Goal: Transaction & Acquisition: Subscribe to service/newsletter

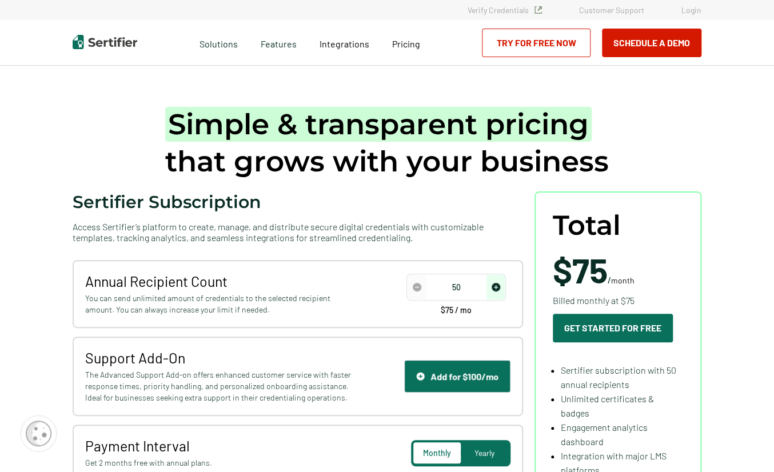
click at [487, 448] on span "Yearly" at bounding box center [484, 453] width 20 height 10
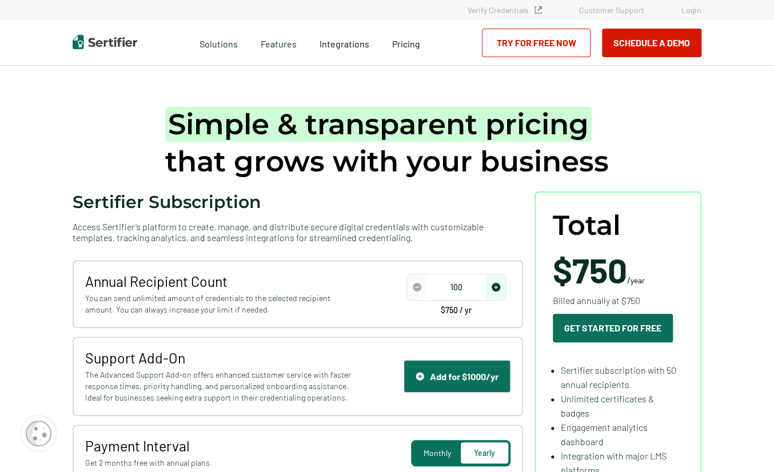
click at [496, 284] on img "increase number" at bounding box center [495, 287] width 9 height 9
click at [495, 285] on img "increase number" at bounding box center [495, 287] width 9 height 9
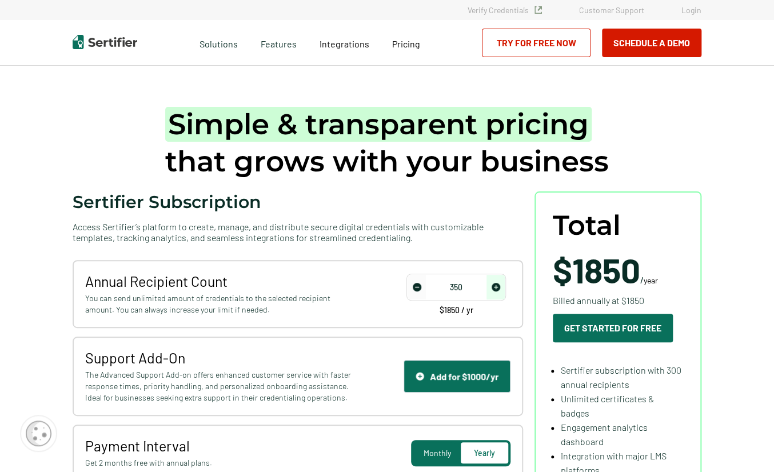
click at [494, 286] on img "increase number" at bounding box center [495, 287] width 9 height 9
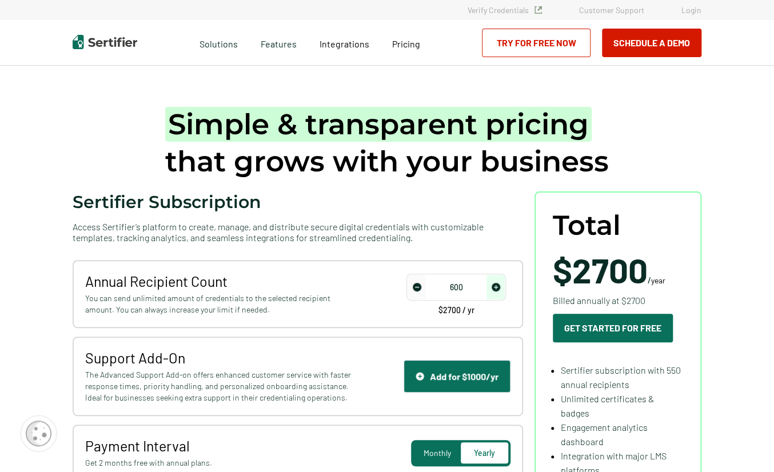
click at [494, 286] on img "increase number" at bounding box center [495, 287] width 9 height 9
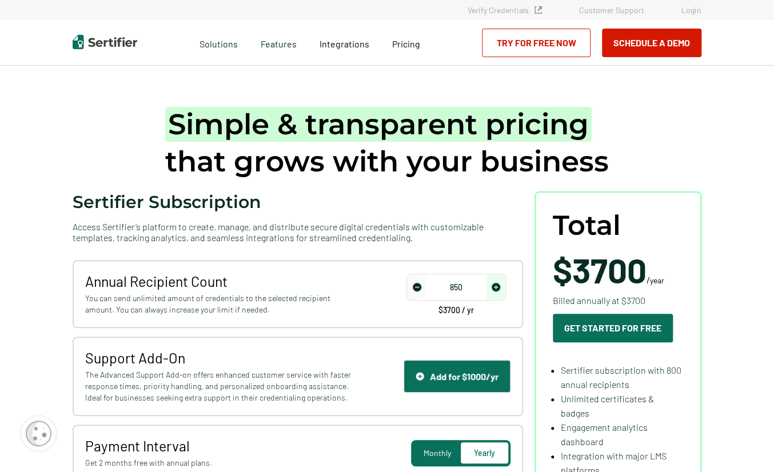
click at [494, 286] on img "increase number" at bounding box center [495, 287] width 9 height 9
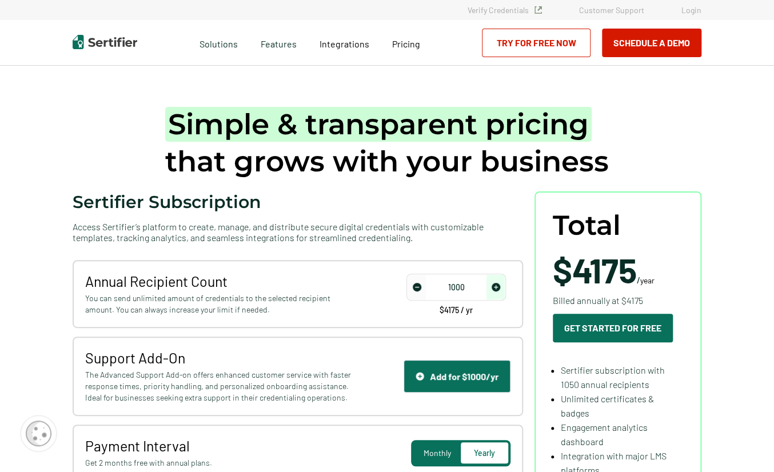
click at [418, 287] on img "decrease number" at bounding box center [417, 287] width 9 height 9
click at [452, 286] on input "1000" at bounding box center [455, 287] width 97 height 17
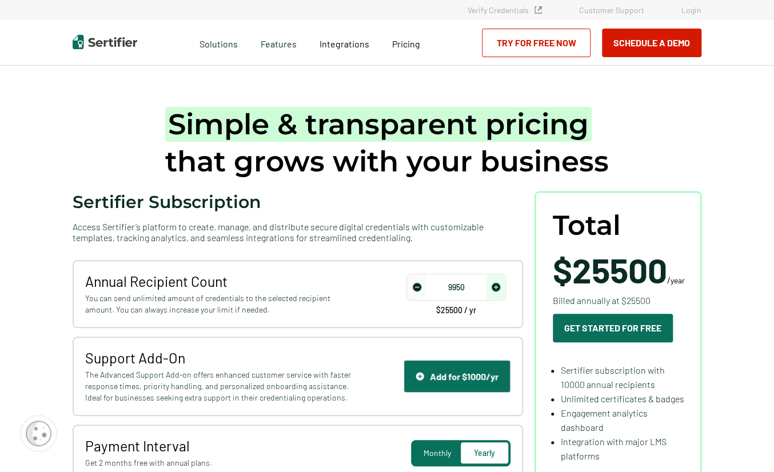
click at [420, 287] on img "decrease number" at bounding box center [417, 287] width 9 height 9
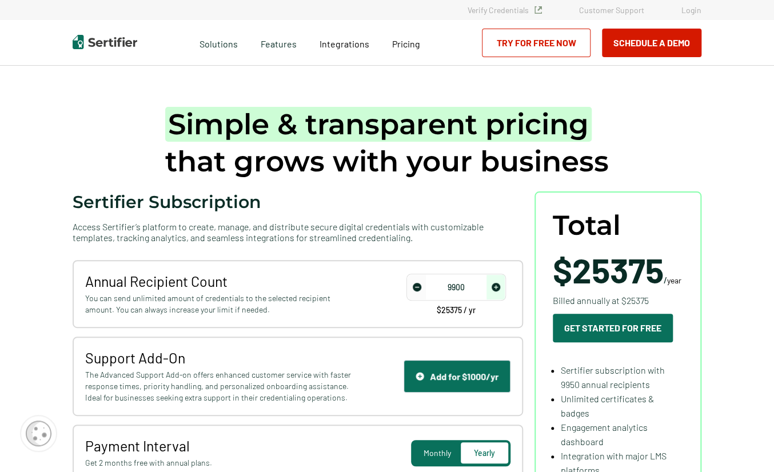
click at [420, 287] on img "decrease number" at bounding box center [417, 287] width 9 height 9
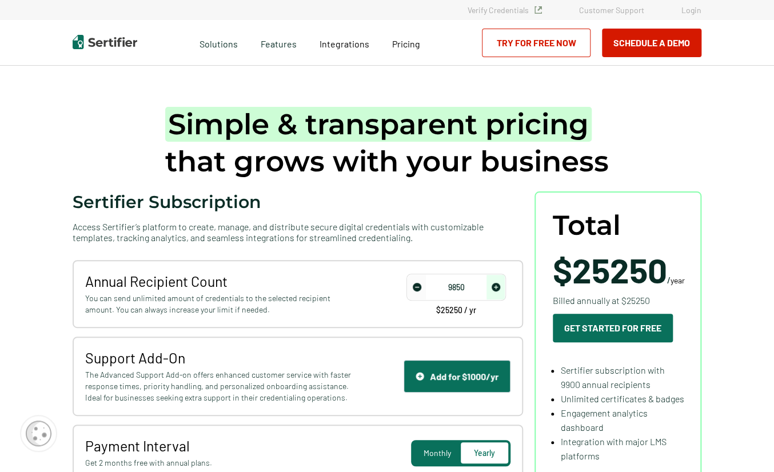
click at [420, 287] on img "decrease number" at bounding box center [417, 287] width 9 height 9
click at [420, 286] on img "decrease number" at bounding box center [417, 287] width 9 height 9
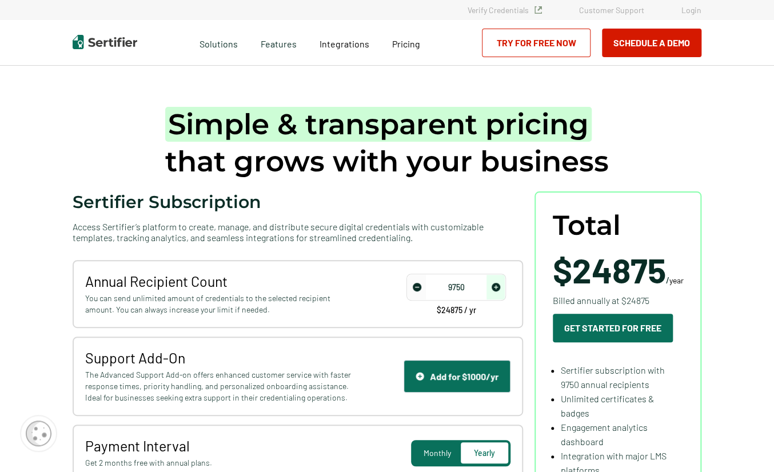
click at [420, 286] on img "decrease number" at bounding box center [417, 287] width 9 height 9
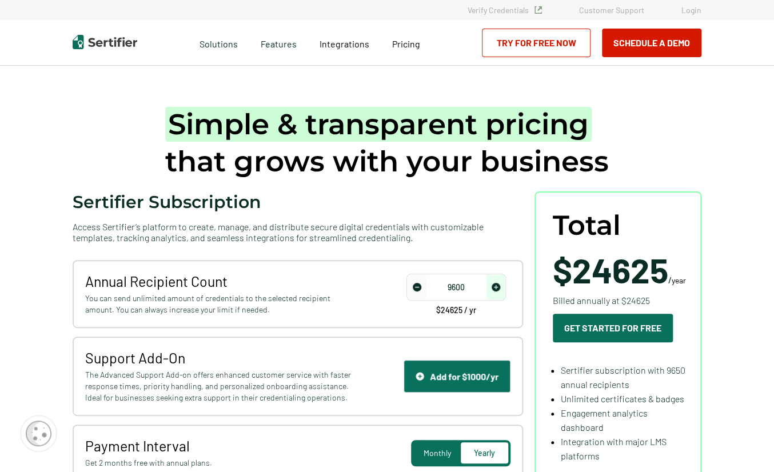
click at [420, 286] on img "decrease number" at bounding box center [417, 287] width 9 height 9
click at [498, 285] on img "increase number" at bounding box center [495, 287] width 9 height 9
click at [497, 285] on img "increase number" at bounding box center [495, 287] width 9 height 9
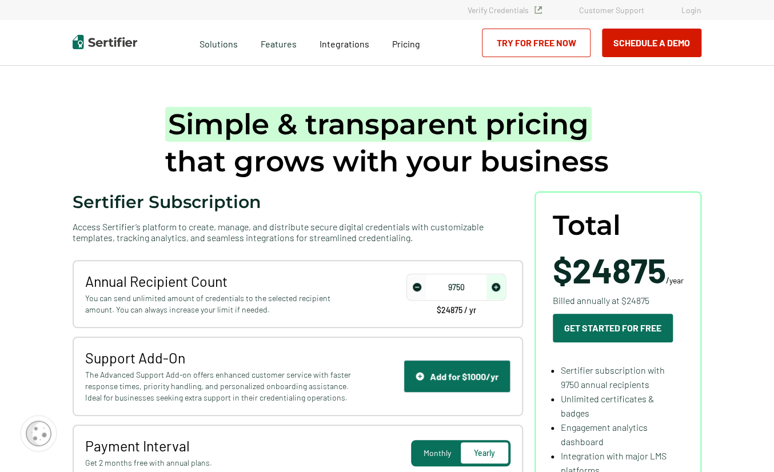
click at [497, 285] on img "increase number" at bounding box center [495, 287] width 9 height 9
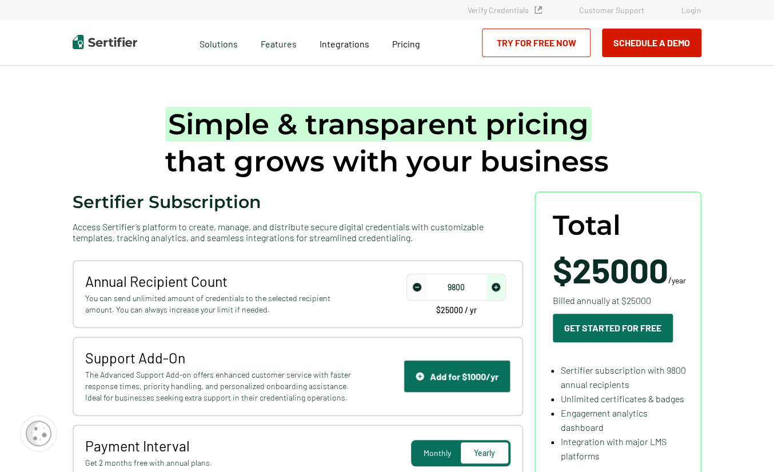
click at [497, 285] on img "increase number" at bounding box center [495, 287] width 9 height 9
click at [496, 285] on img "increase number" at bounding box center [495, 287] width 9 height 9
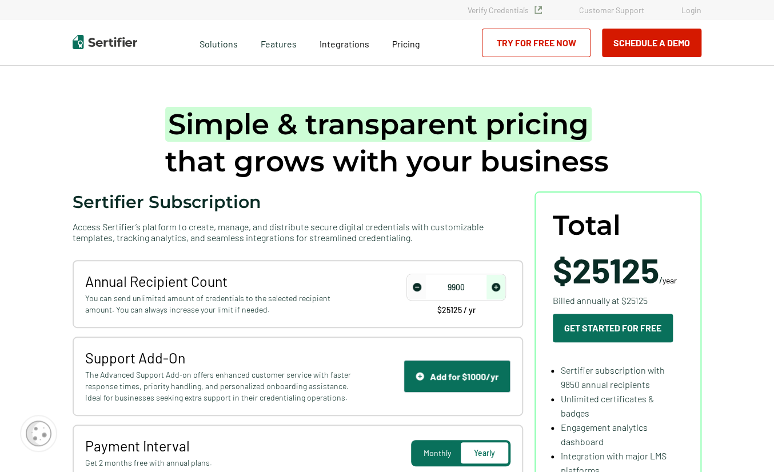
click at [496, 285] on img "increase number" at bounding box center [495, 287] width 9 height 9
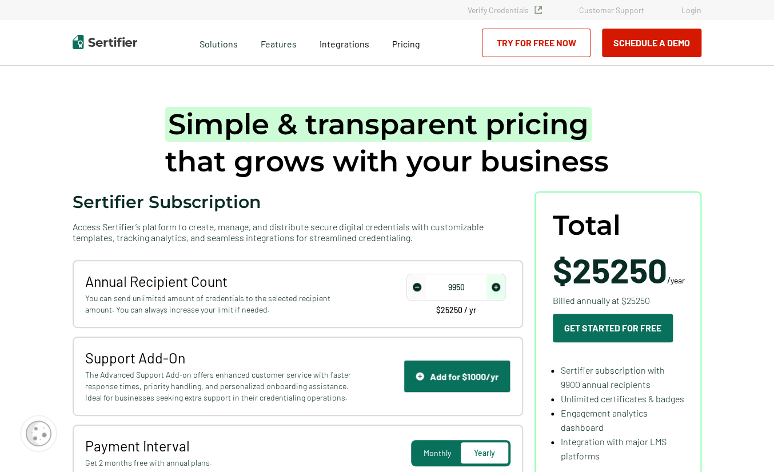
click at [496, 285] on img "increase number" at bounding box center [495, 287] width 9 height 9
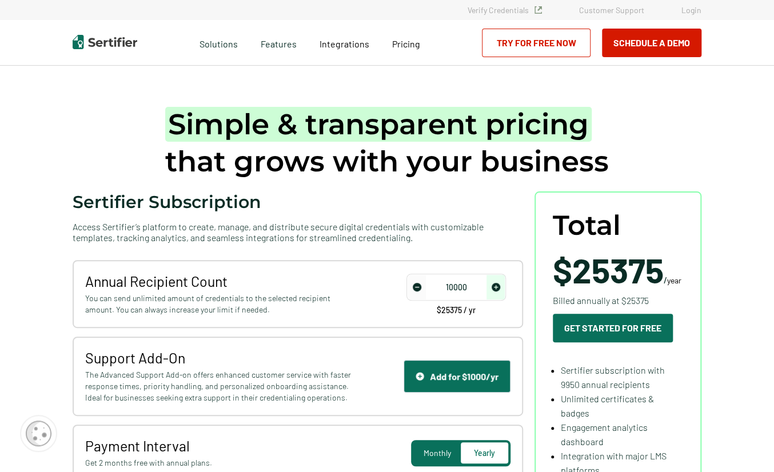
click at [496, 285] on img "increase number" at bounding box center [495, 287] width 9 height 9
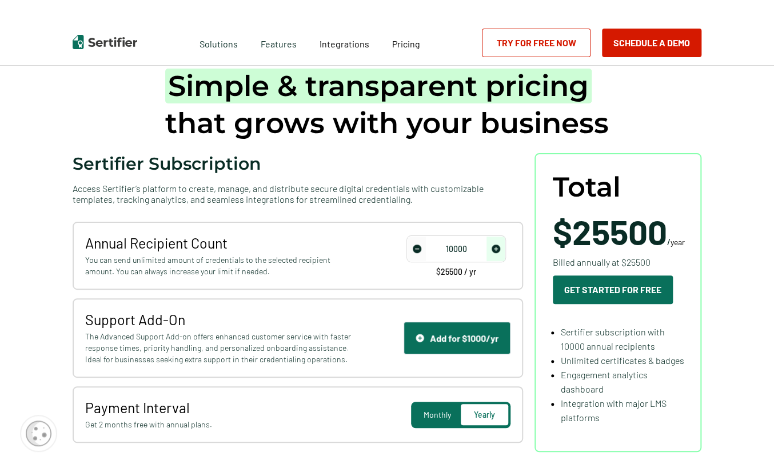
scroll to position [57, 0]
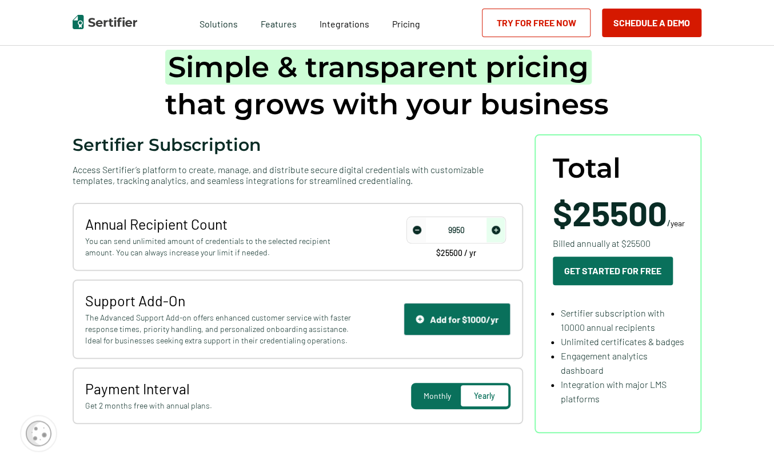
click at [420, 229] on img "decrease number" at bounding box center [417, 230] width 9 height 9
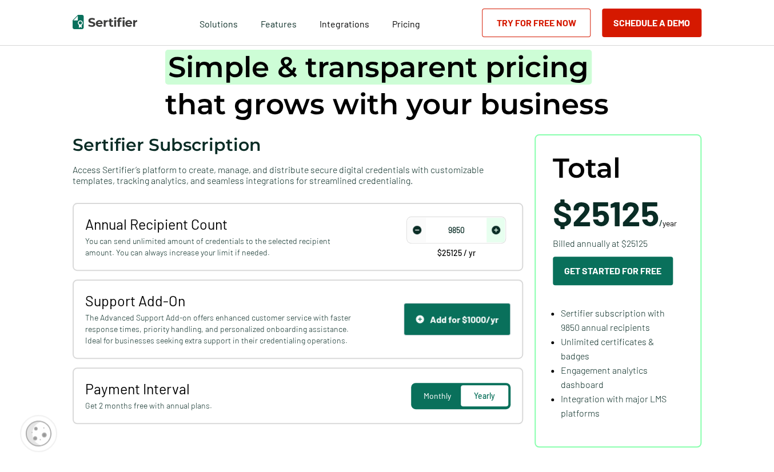
click at [420, 229] on img "decrease number" at bounding box center [417, 230] width 9 height 9
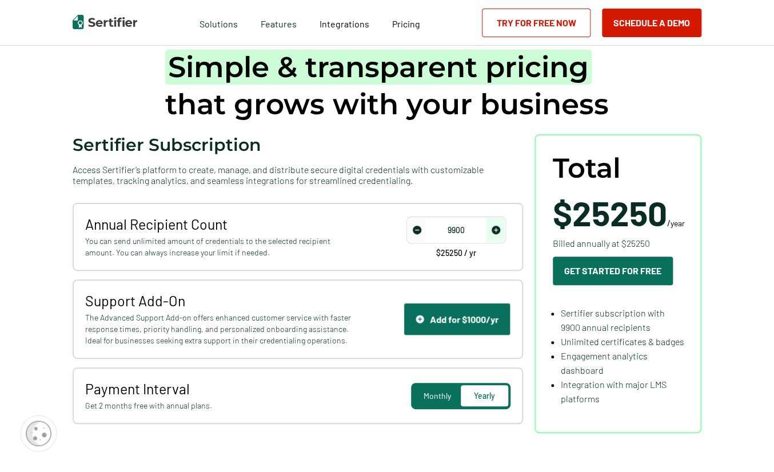
click at [497, 229] on img "increase number" at bounding box center [495, 230] width 9 height 9
click at [415, 233] on img "decrease number" at bounding box center [417, 230] width 9 height 9
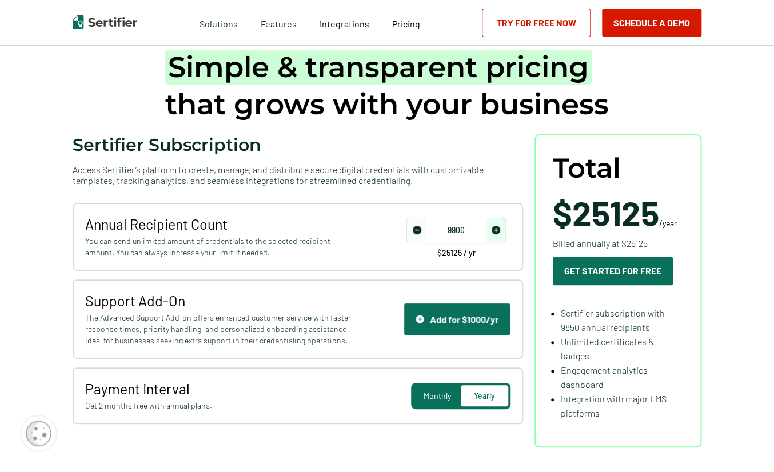
click at [498, 227] on img "increase number" at bounding box center [495, 230] width 9 height 9
click at [419, 229] on img "decrease number" at bounding box center [417, 230] width 9 height 9
click at [419, 230] on img "decrease number" at bounding box center [417, 230] width 9 height 9
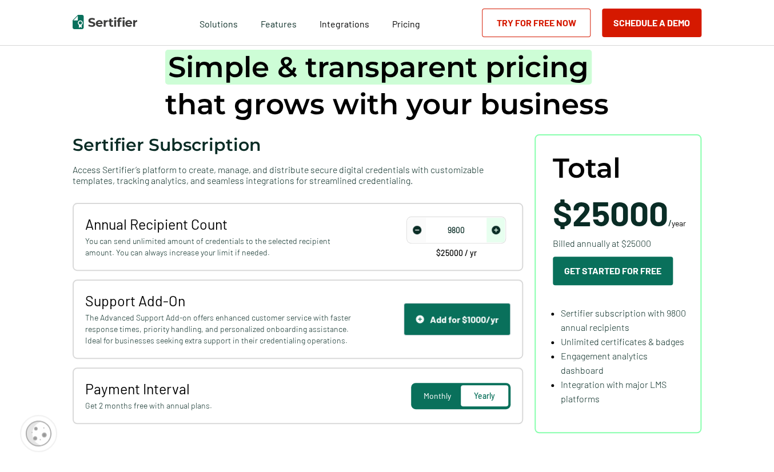
type input "9750"
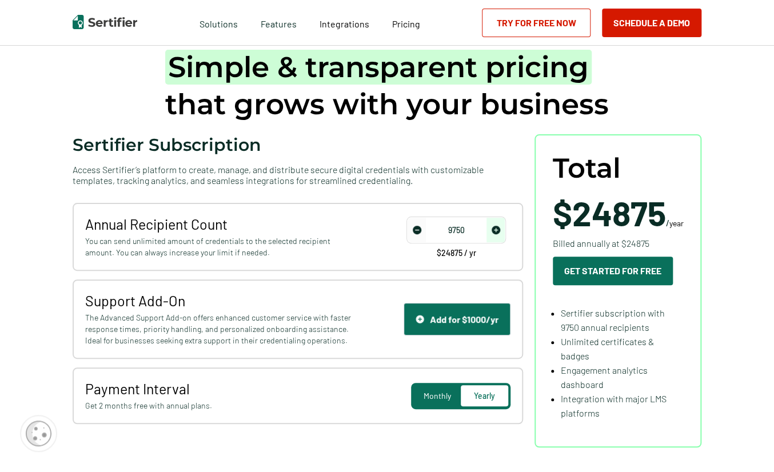
click at [419, 230] on img "decrease number" at bounding box center [417, 230] width 9 height 9
